Goal: Task Accomplishment & Management: Manage account settings

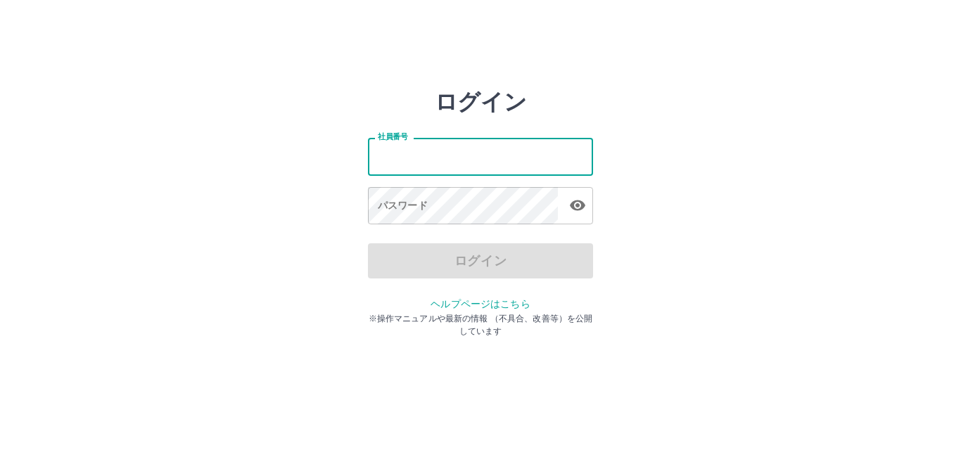
click at [473, 163] on input "社員番号" at bounding box center [480, 156] width 225 height 37
type input "*******"
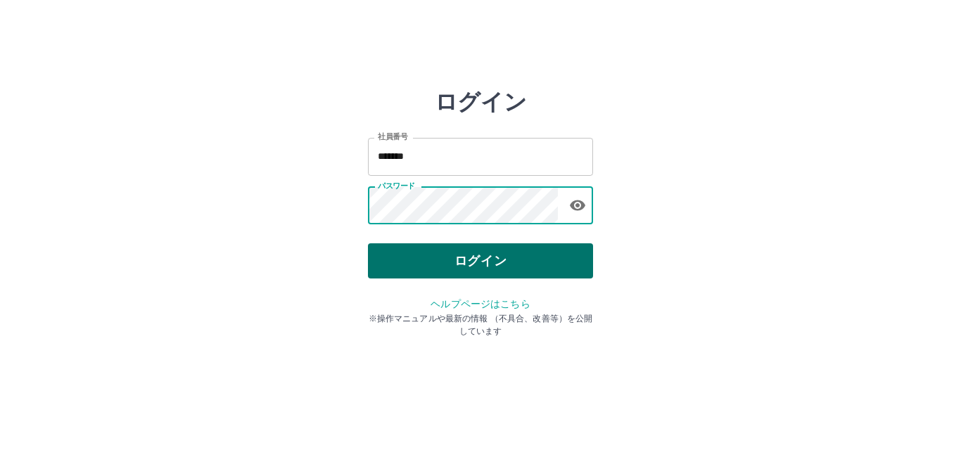
click at [402, 246] on button "ログイン" at bounding box center [480, 260] width 225 height 35
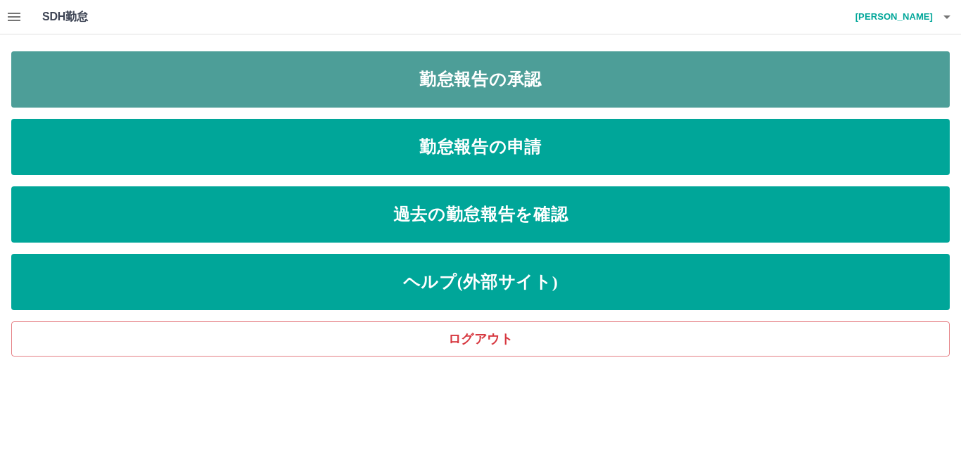
click at [413, 87] on link "勤怠報告の承認" at bounding box center [480, 79] width 938 height 56
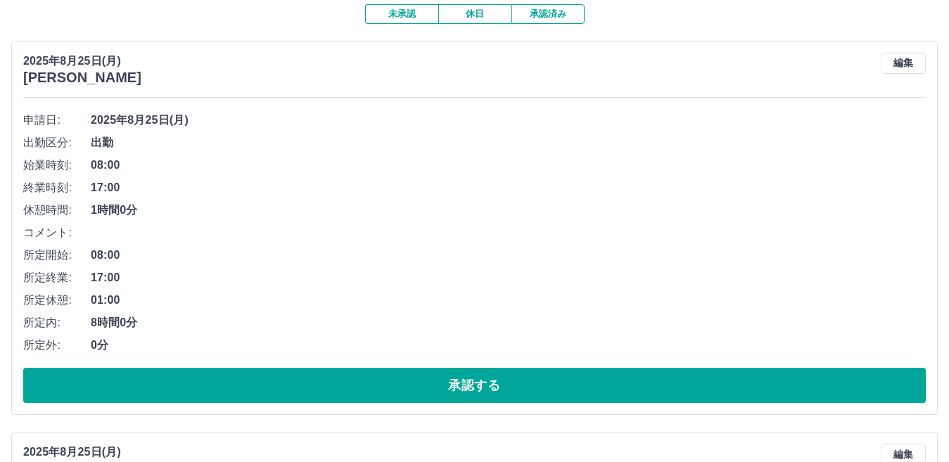
scroll to position [141, 0]
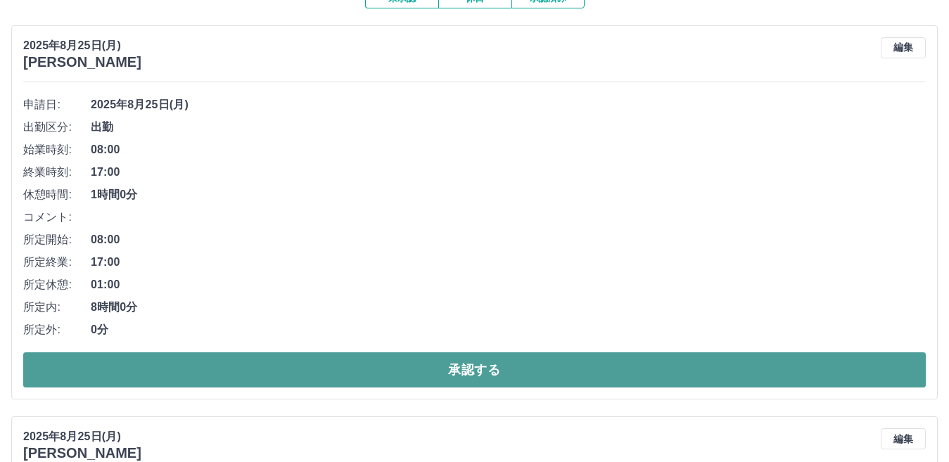
click at [484, 367] on button "承認する" at bounding box center [474, 369] width 902 height 35
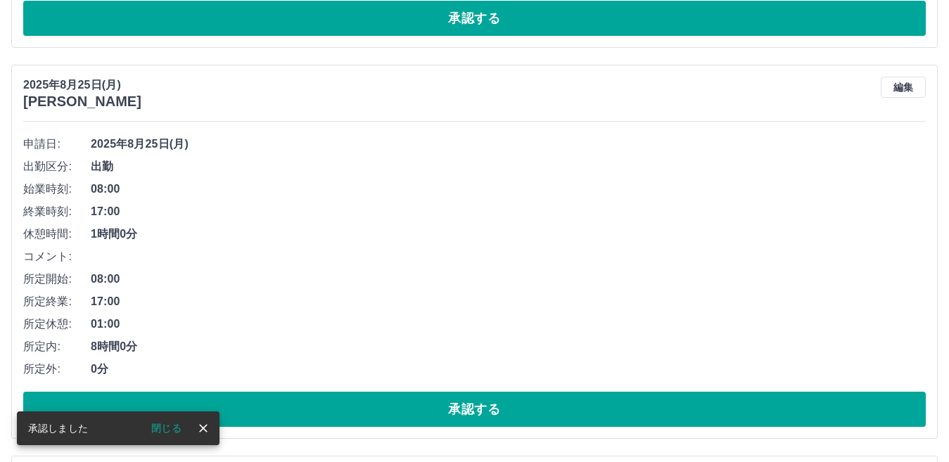
scroll to position [101, 0]
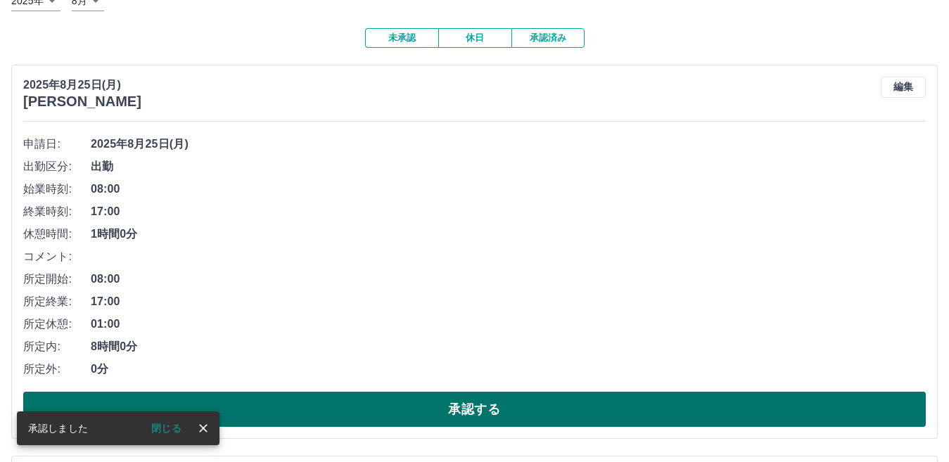
click at [463, 411] on button "承認する" at bounding box center [474, 409] width 902 height 35
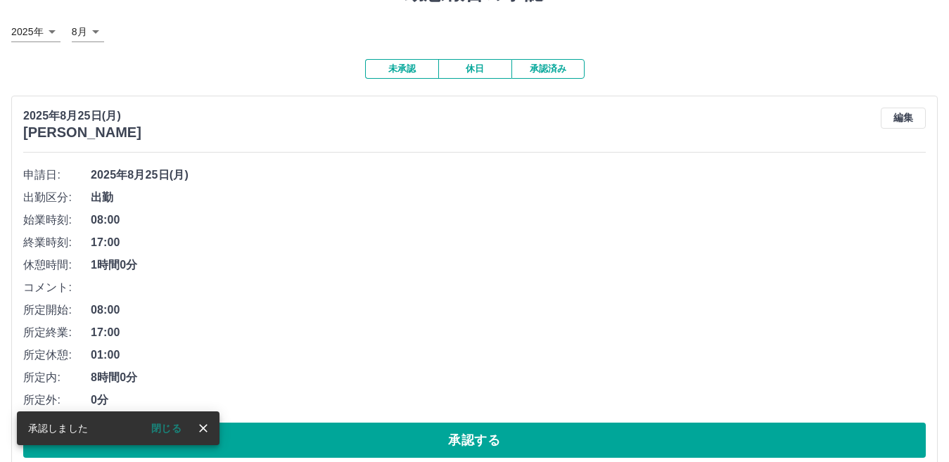
scroll to position [211, 0]
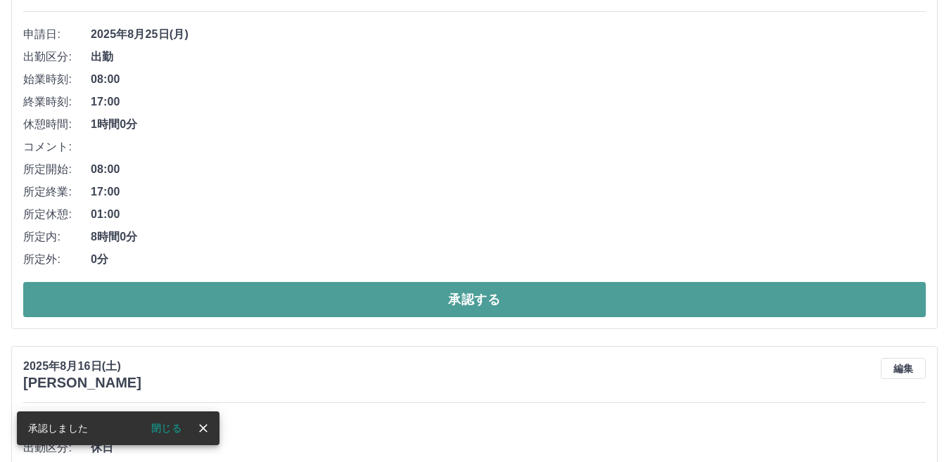
click at [505, 308] on button "承認する" at bounding box center [474, 299] width 902 height 35
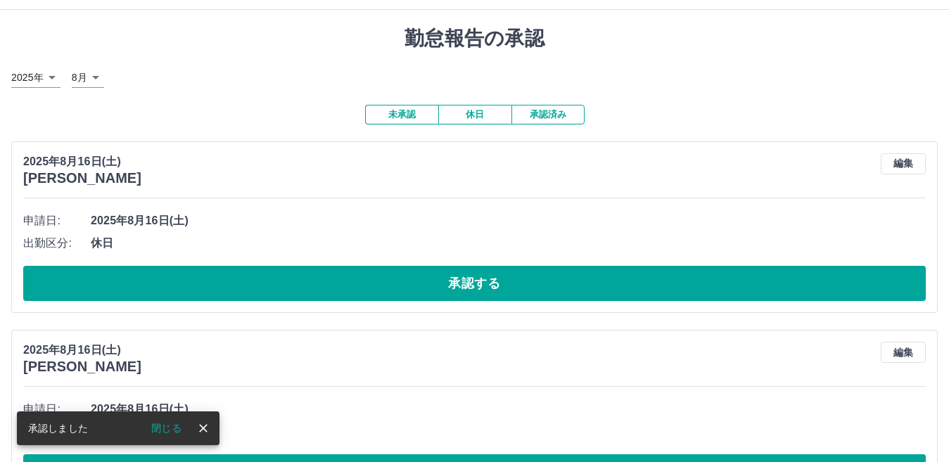
scroll to position [0, 0]
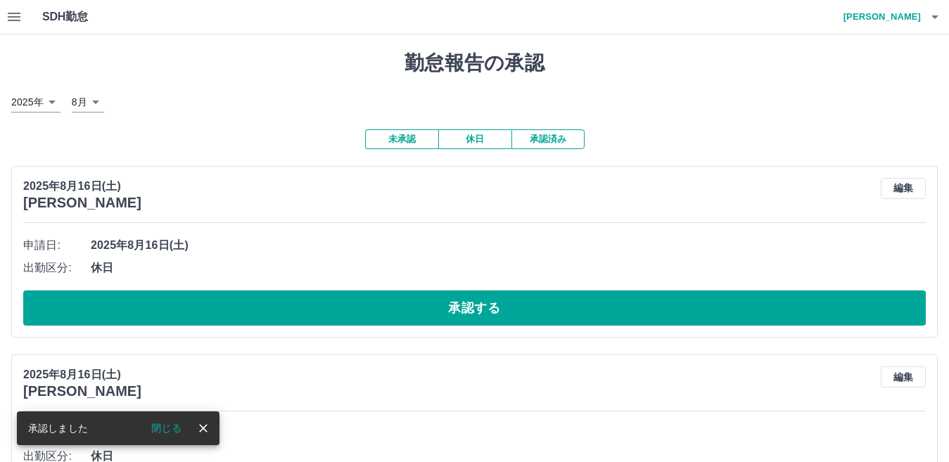
click at [13, 13] on icon "button" at bounding box center [14, 17] width 13 height 8
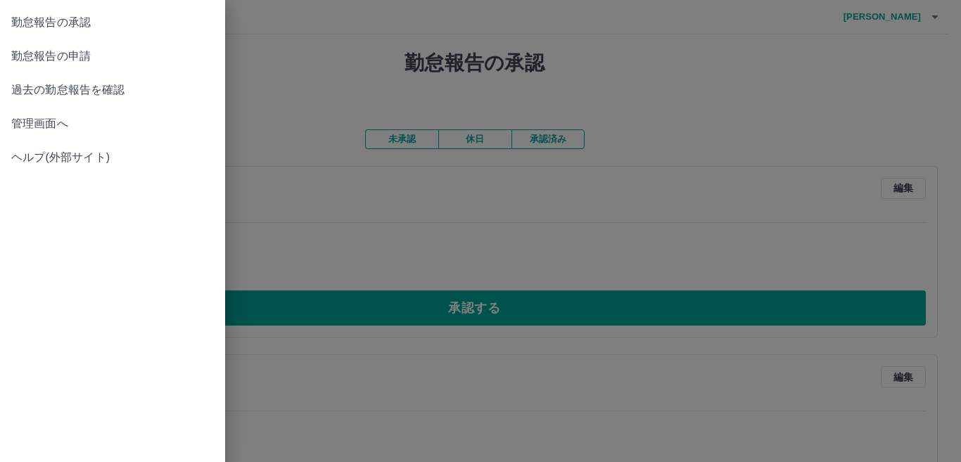
click at [95, 123] on span "管理画面へ" at bounding box center [112, 123] width 203 height 17
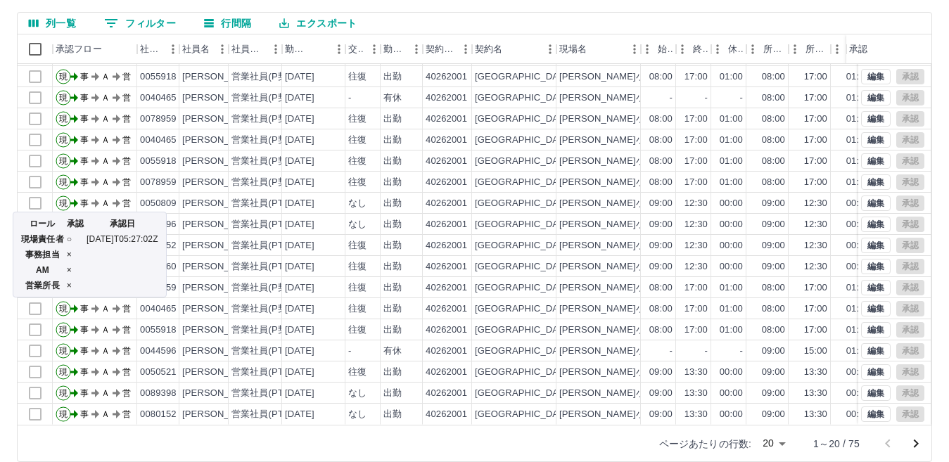
scroll to position [132, 0]
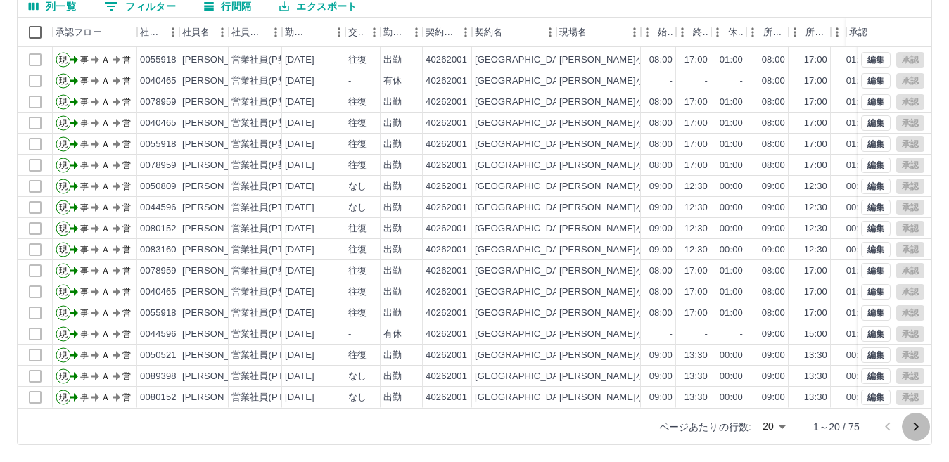
click at [915, 432] on icon "次のページへ" at bounding box center [915, 426] width 17 height 17
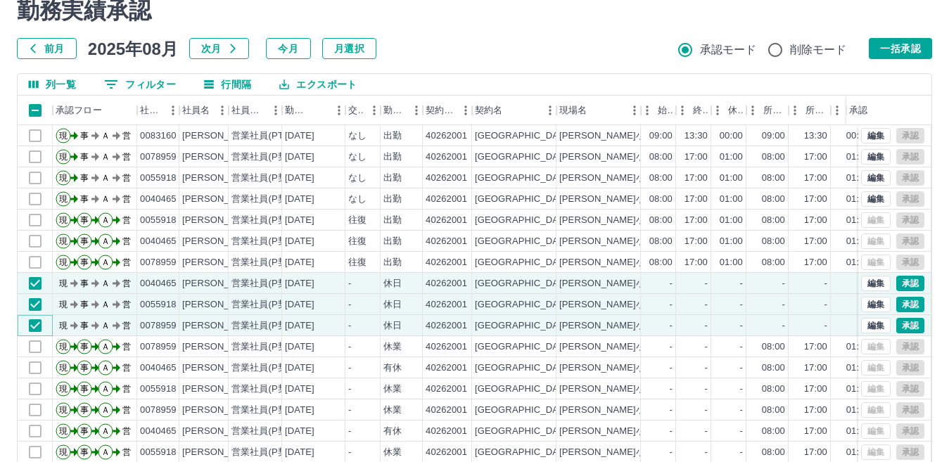
scroll to position [0, 0]
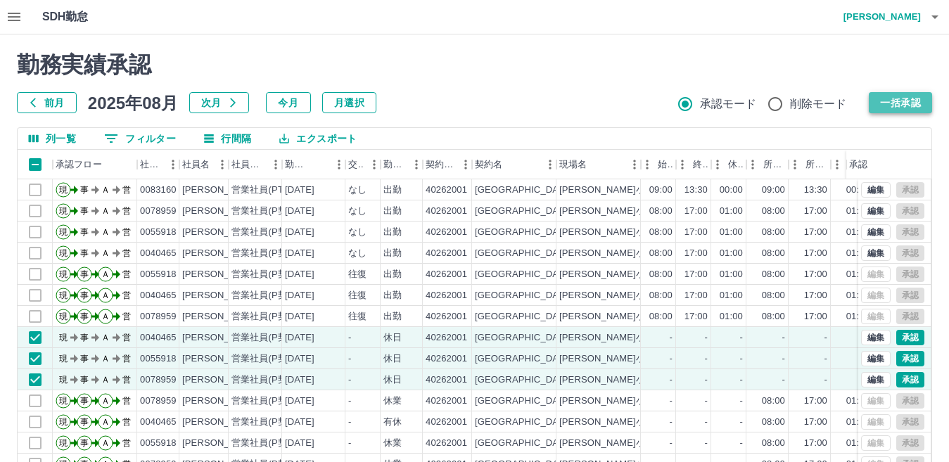
click at [882, 103] on button "一括承認" at bounding box center [899, 102] width 63 height 21
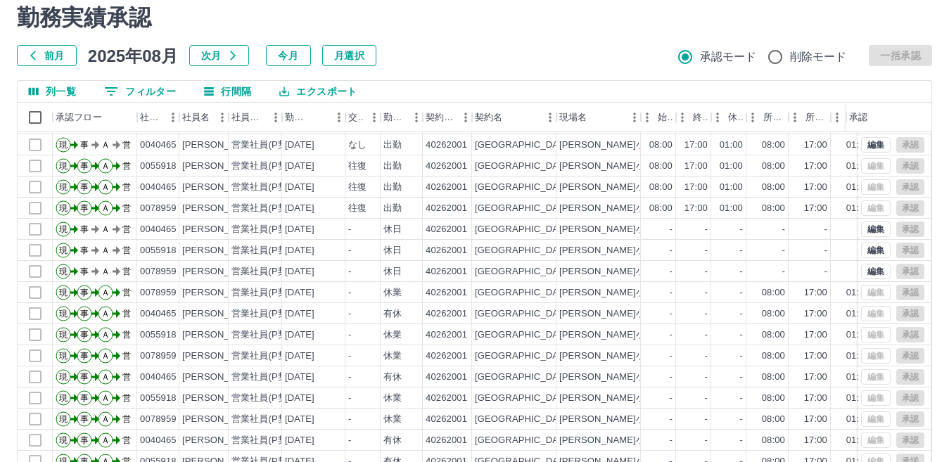
scroll to position [132, 0]
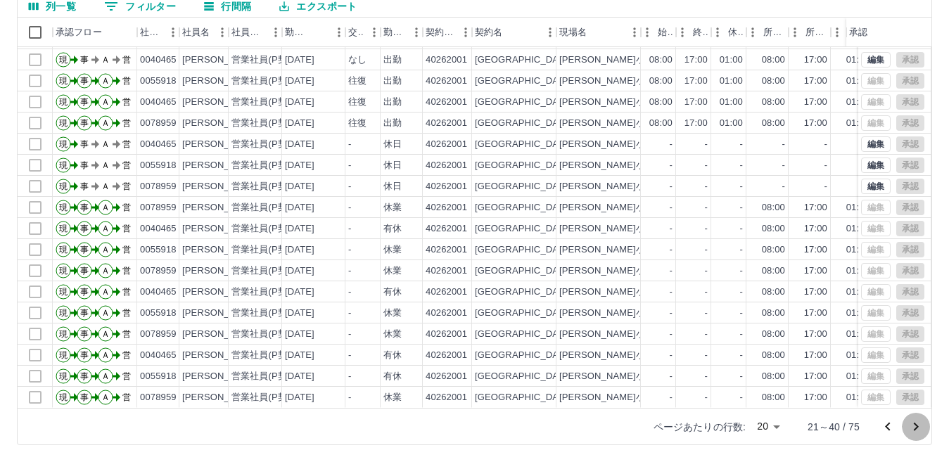
click at [911, 430] on icon "次のページへ" at bounding box center [915, 426] width 17 height 17
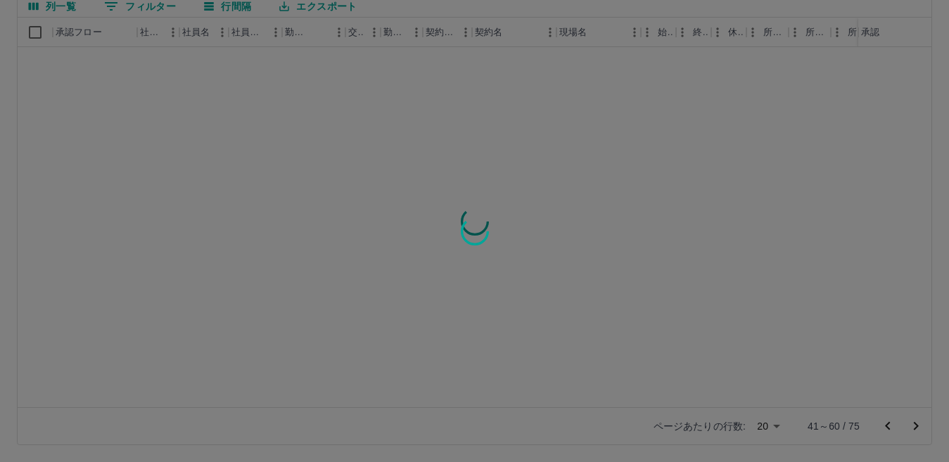
scroll to position [0, 0]
